Goal: Task Accomplishment & Management: Manage account settings

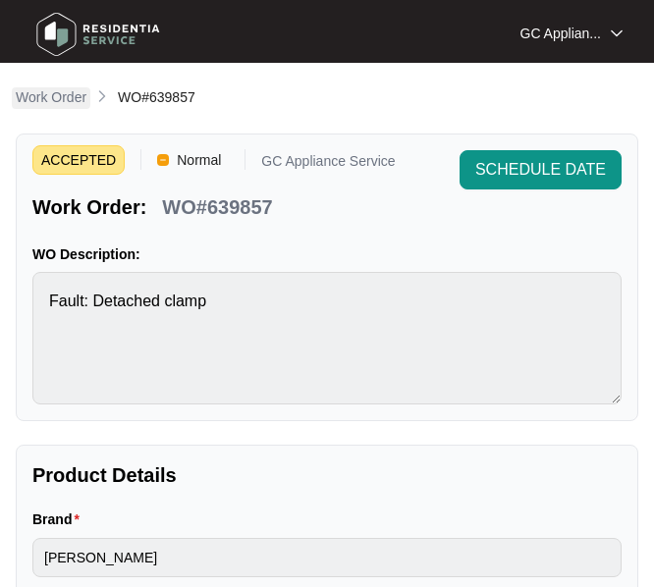
click at [55, 102] on p "Work Order" at bounding box center [51, 97] width 71 height 20
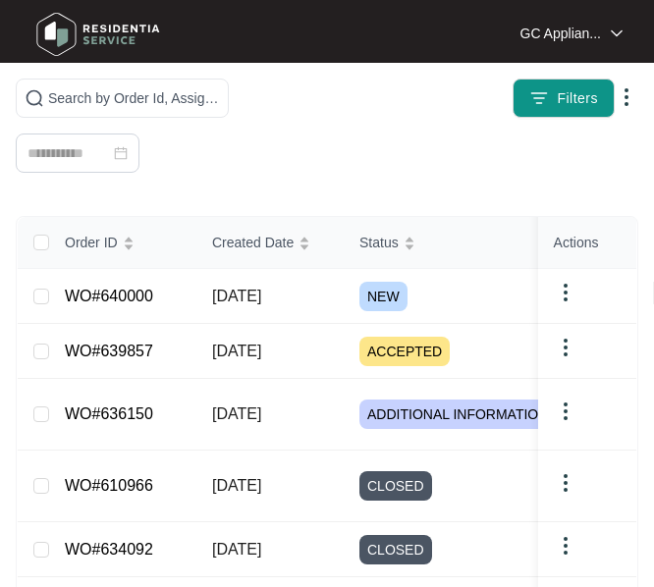
scroll to position [491, 0]
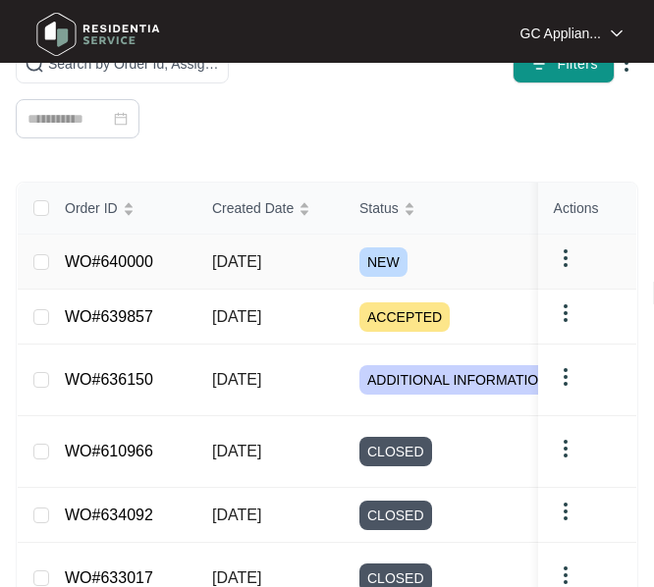
click at [261, 269] on span "12/09/2025" at bounding box center [236, 261] width 49 height 17
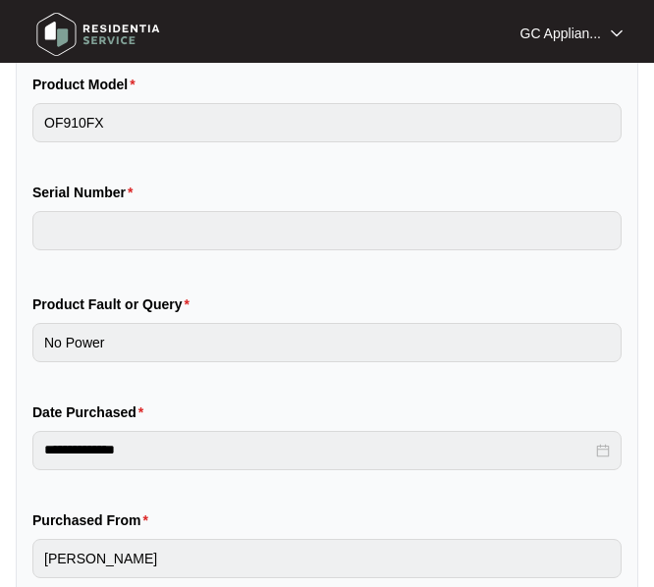
scroll to position [555, 0]
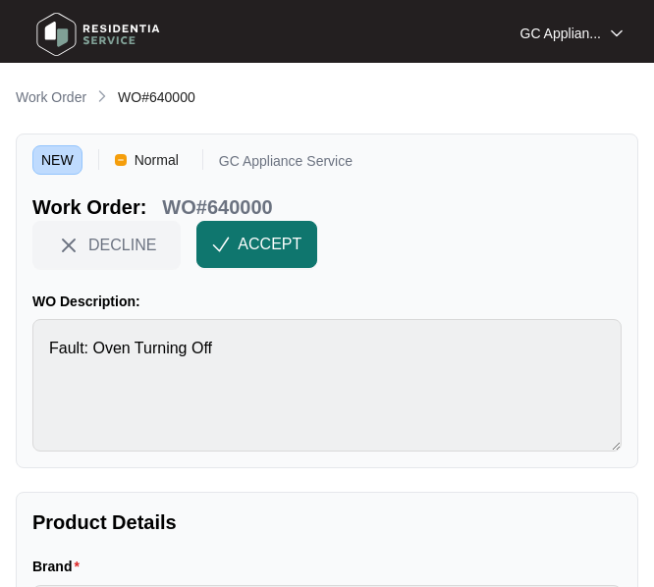
click at [257, 255] on span "ACCEPT" at bounding box center [270, 245] width 64 height 24
